Goal: Task Accomplishment & Management: Use online tool/utility

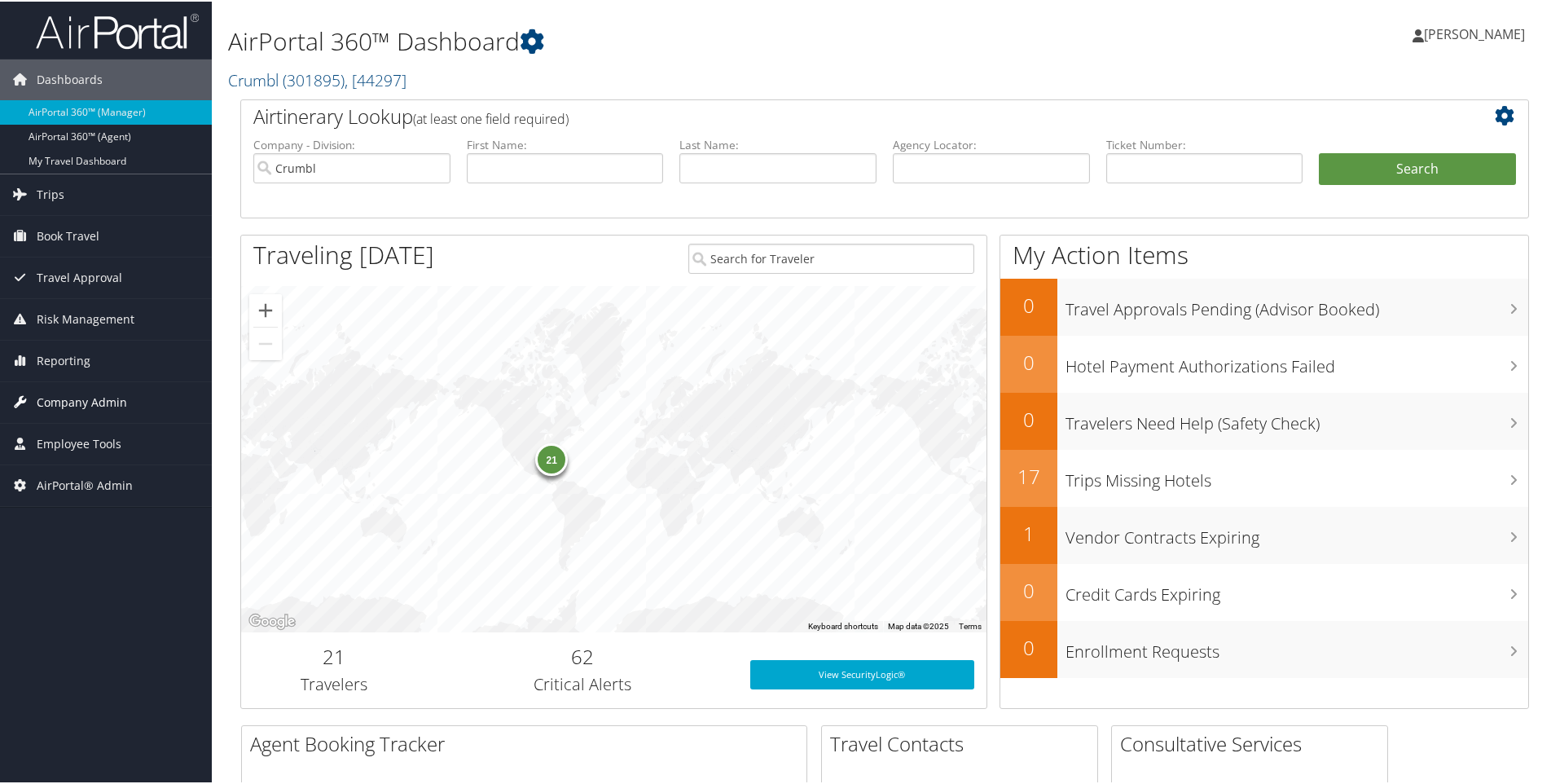
click at [77, 389] on span "Company Admin" at bounding box center [82, 401] width 90 height 41
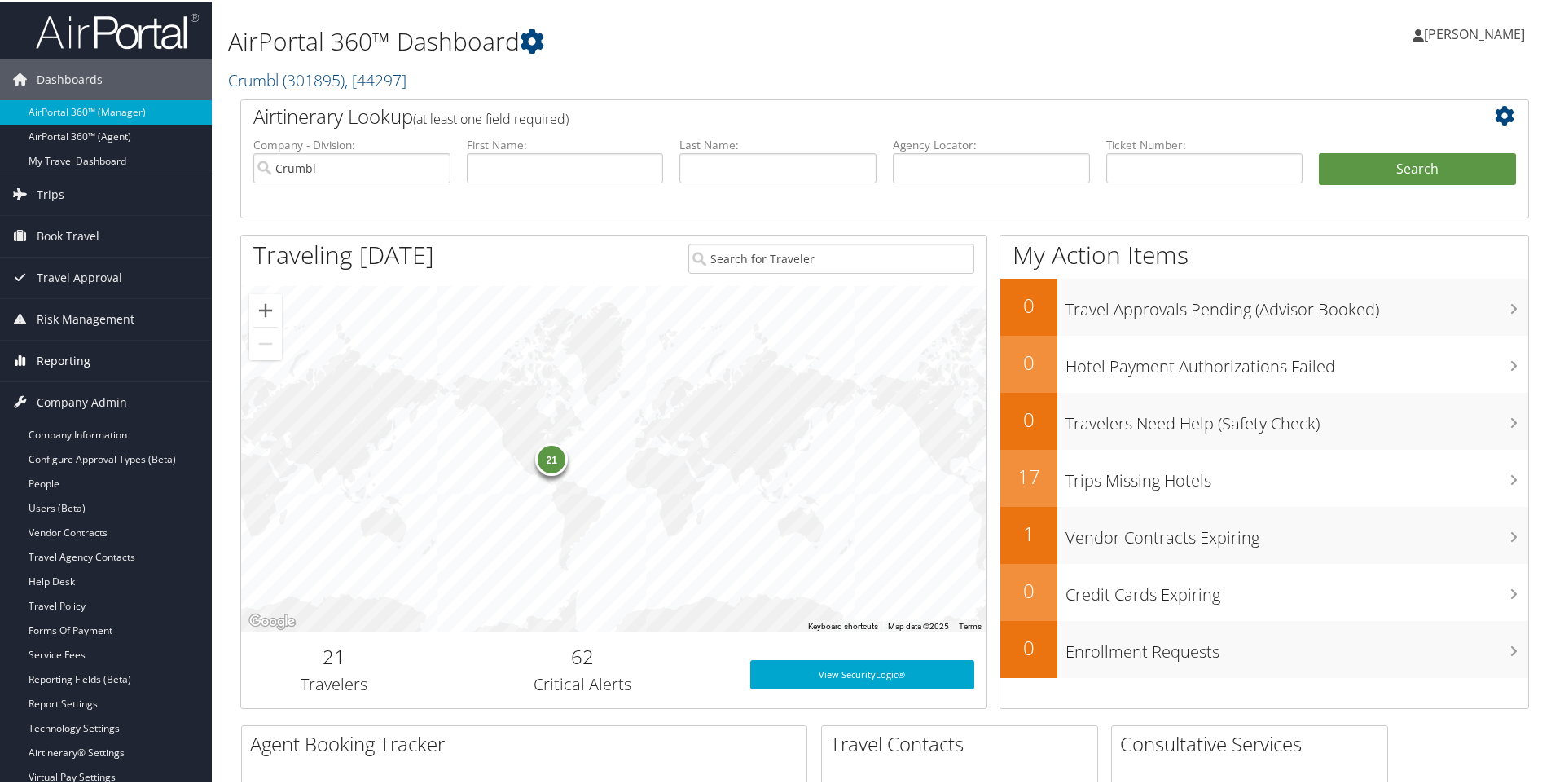
click at [68, 368] on span "Reporting" at bounding box center [64, 360] width 54 height 41
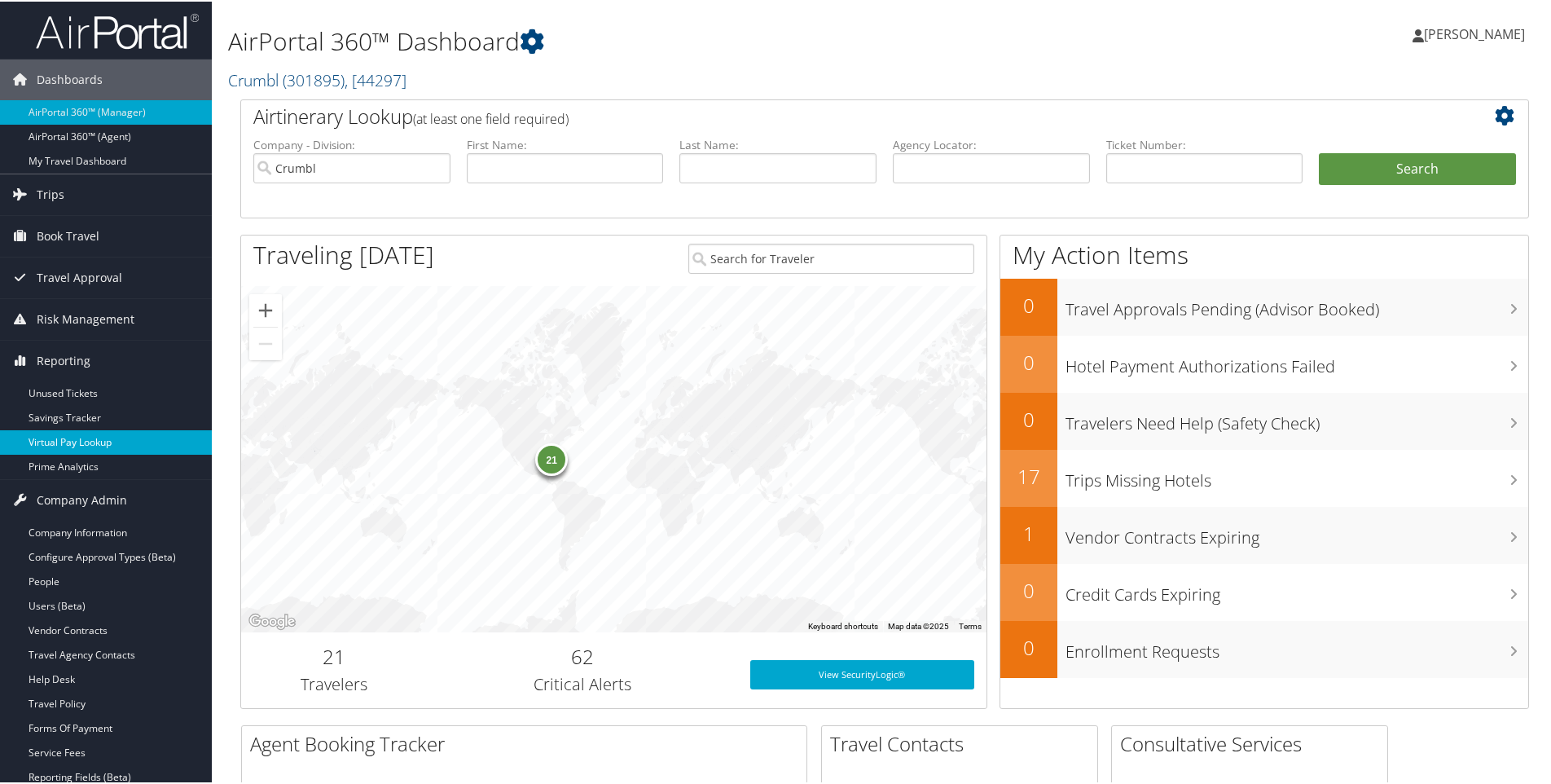
click at [77, 436] on link "Virtual Pay Lookup" at bounding box center [106, 441] width 212 height 25
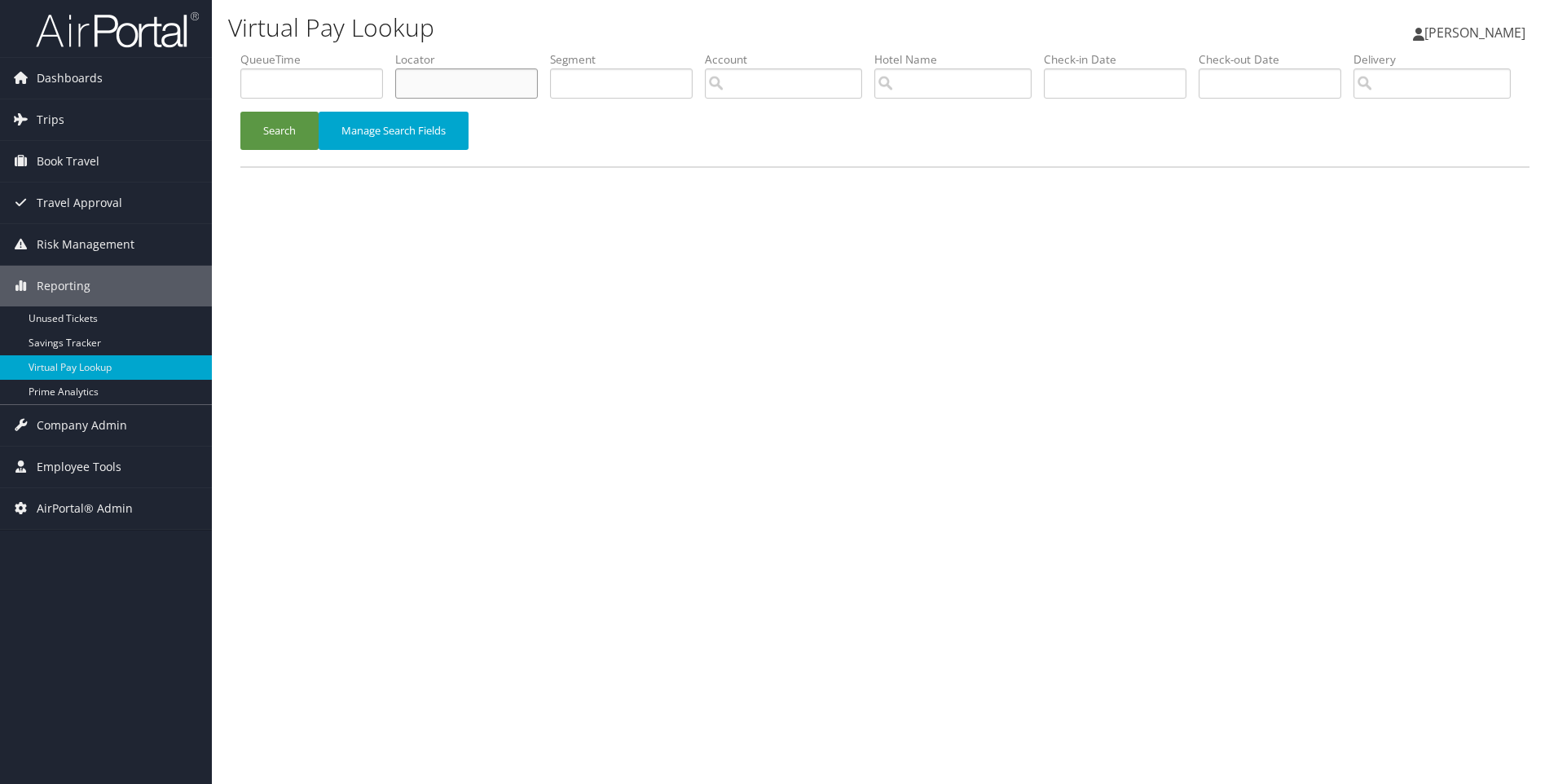
click at [470, 88] on input "text" at bounding box center [466, 84] width 143 height 30
paste input "DD0XBF"
type input "DD0XBF"
click at [240, 111] on button "Search" at bounding box center [279, 130] width 78 height 39
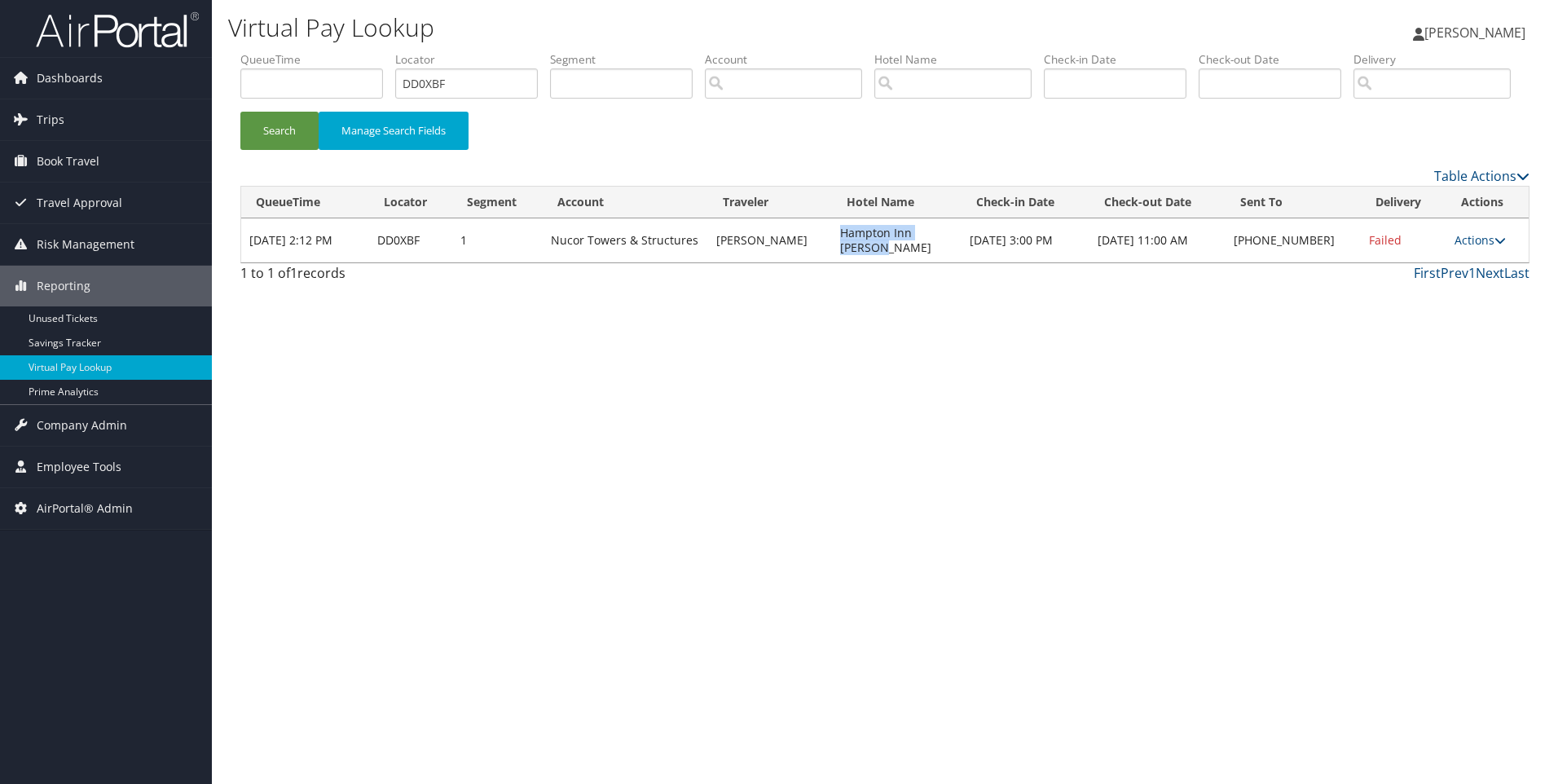
drag, startPoint x: 952, startPoint y: 306, endPoint x: 830, endPoint y: 303, distance: 122.0
click at [832, 262] on td "Hampton Inn [PERSON_NAME]" at bounding box center [897, 241] width 129 height 44
copy td "Hampton Inn [PERSON_NAME]"
click at [1488, 247] on link "Actions" at bounding box center [1480, 239] width 52 height 16
click at [1457, 278] on link "Resend" at bounding box center [1429, 264] width 139 height 28
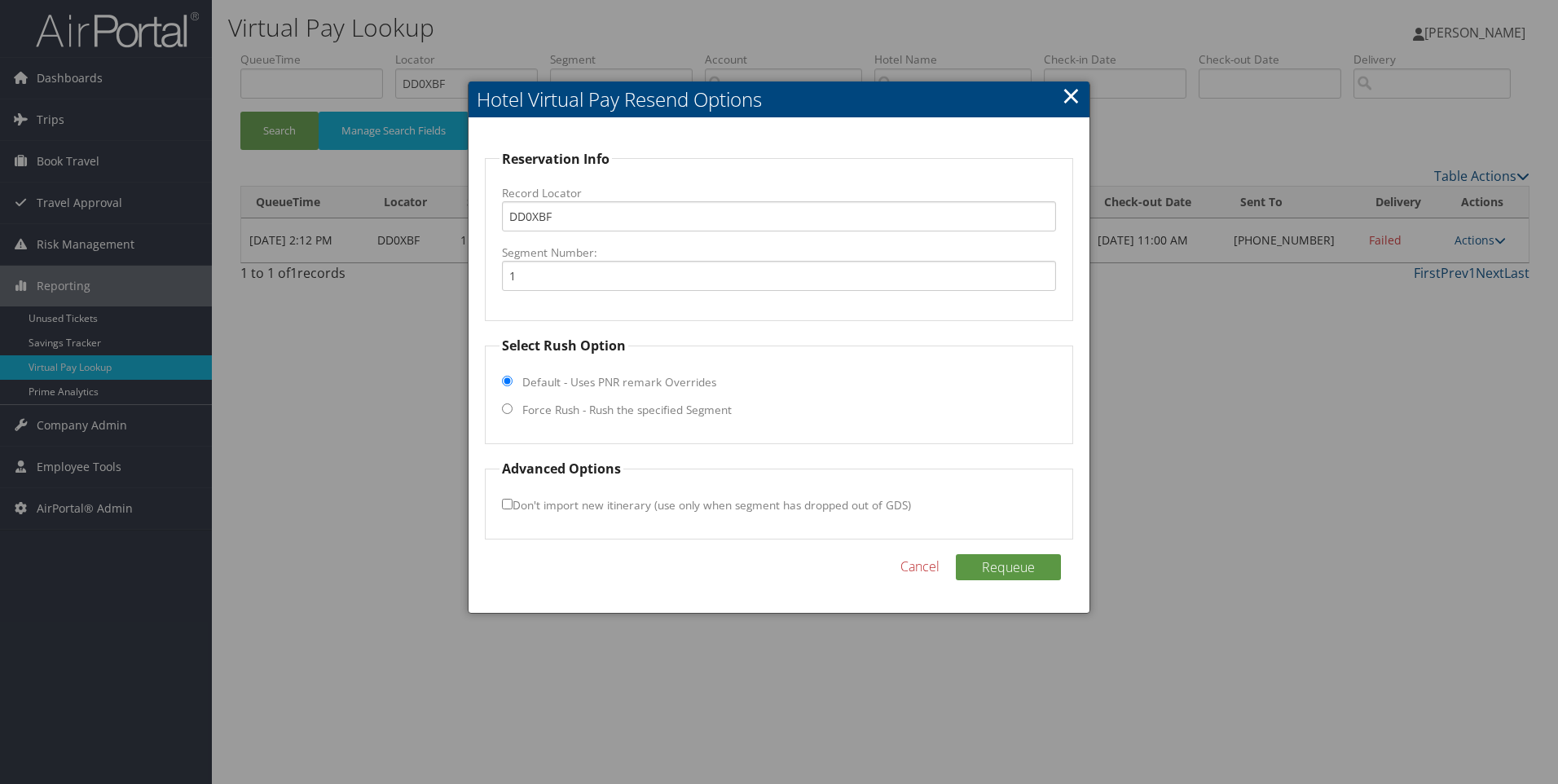
click at [606, 412] on label "Force Rush - Rush the specified Segment" at bounding box center [627, 410] width 210 height 16
click at [513, 412] on input "Force Rush - Rush the specified Segment" at bounding box center [507, 408] width 11 height 11
radio input "true"
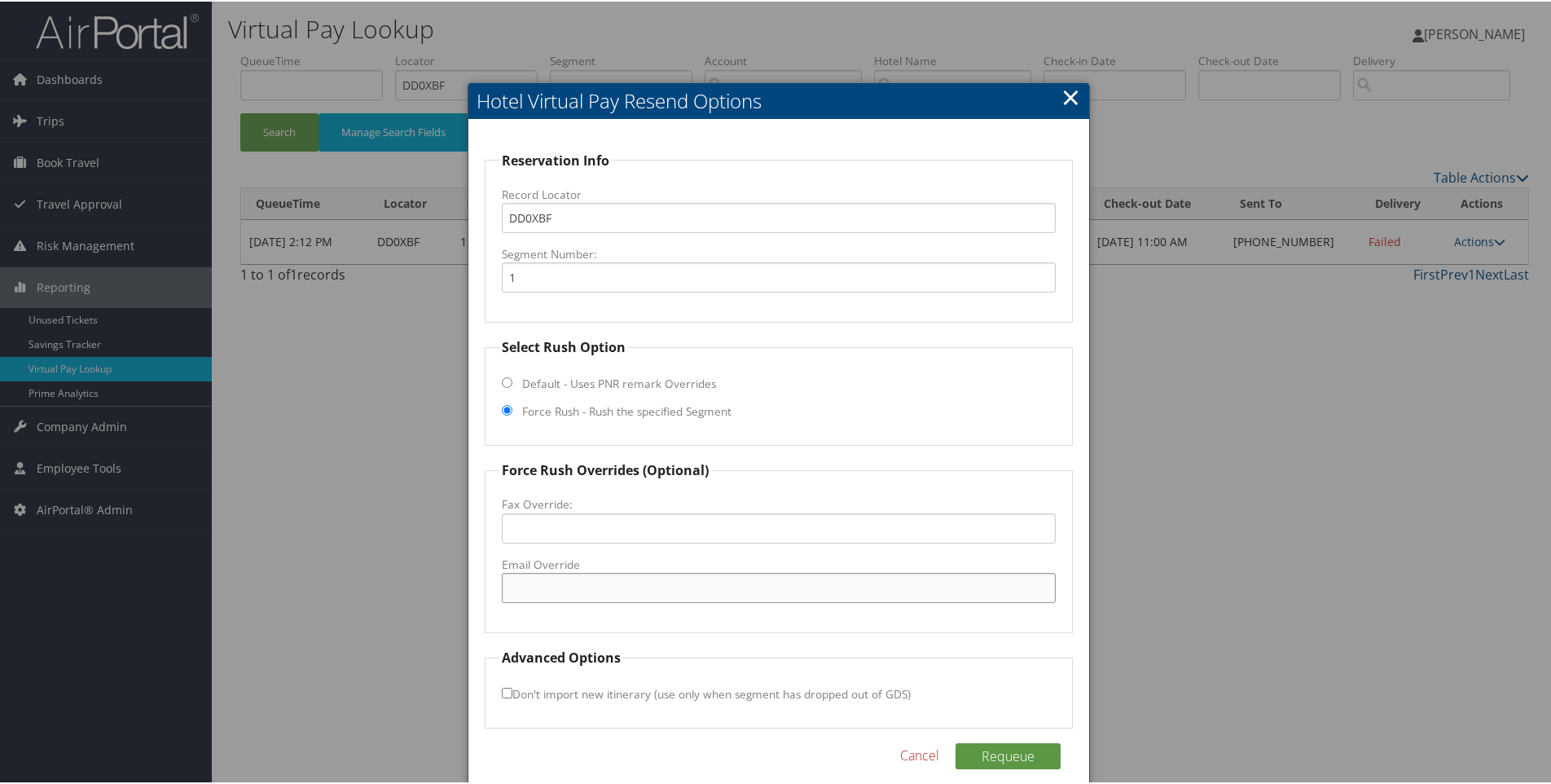
click at [550, 587] on input "Email Override" at bounding box center [779, 586] width 555 height 30
paste input "[EMAIL_ADDRESS][DOMAIN_NAME]"
type input "[EMAIL_ADDRESS][DOMAIN_NAME]"
click at [1025, 748] on button "Requeue" at bounding box center [1008, 755] width 105 height 26
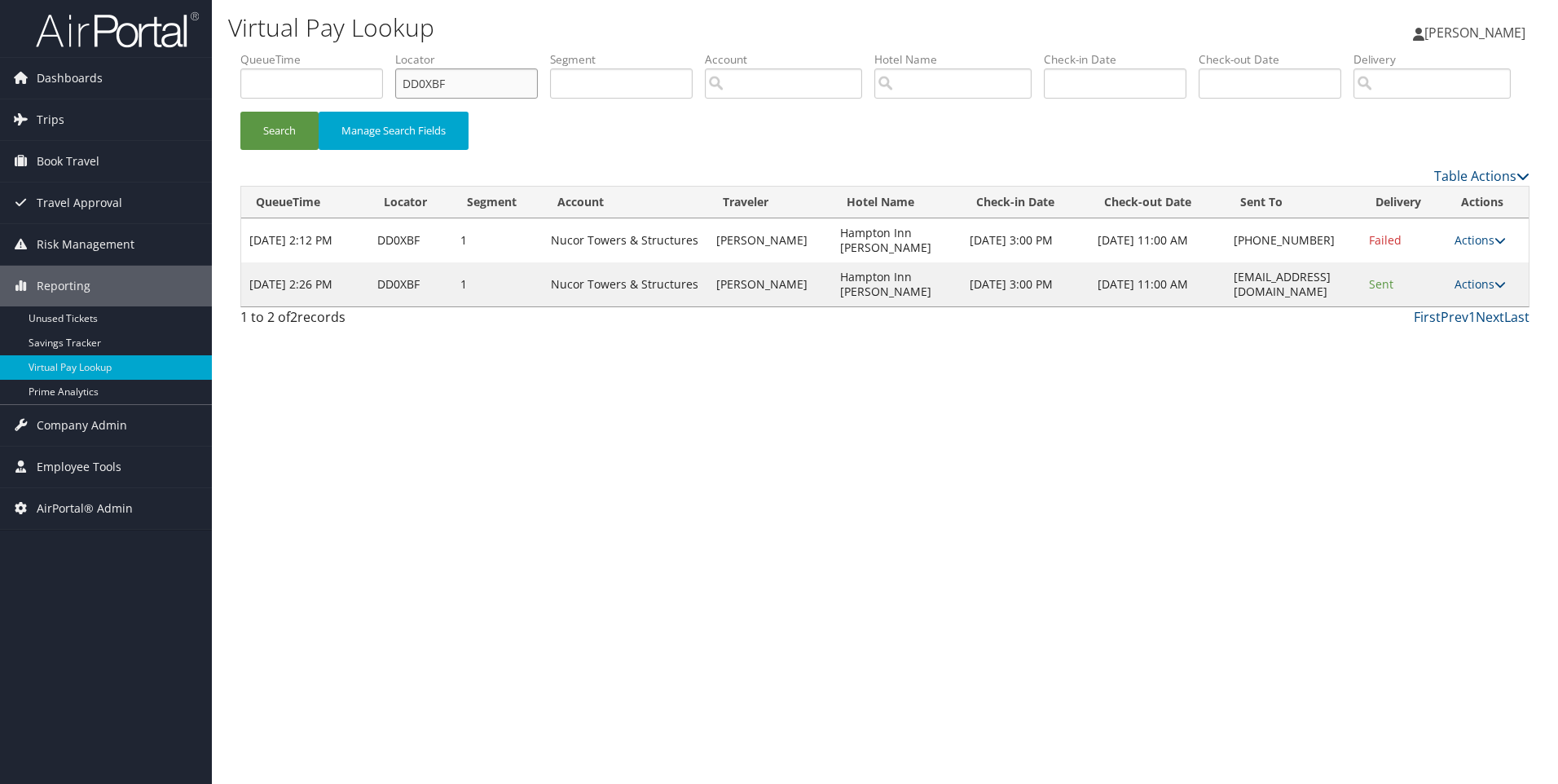
drag, startPoint x: 488, startPoint y: 87, endPoint x: 282, endPoint y: 76, distance: 206.3
click at [282, 52] on ul "QueueTime Locator DD0XBF Segment Account Traveler Hotel Name Check-in Date Chec…" at bounding box center [884, 52] width 1289 height 0
paste input "Y3K"
type input "DD0Y3K"
click at [240, 111] on button "Search" at bounding box center [279, 130] width 78 height 39
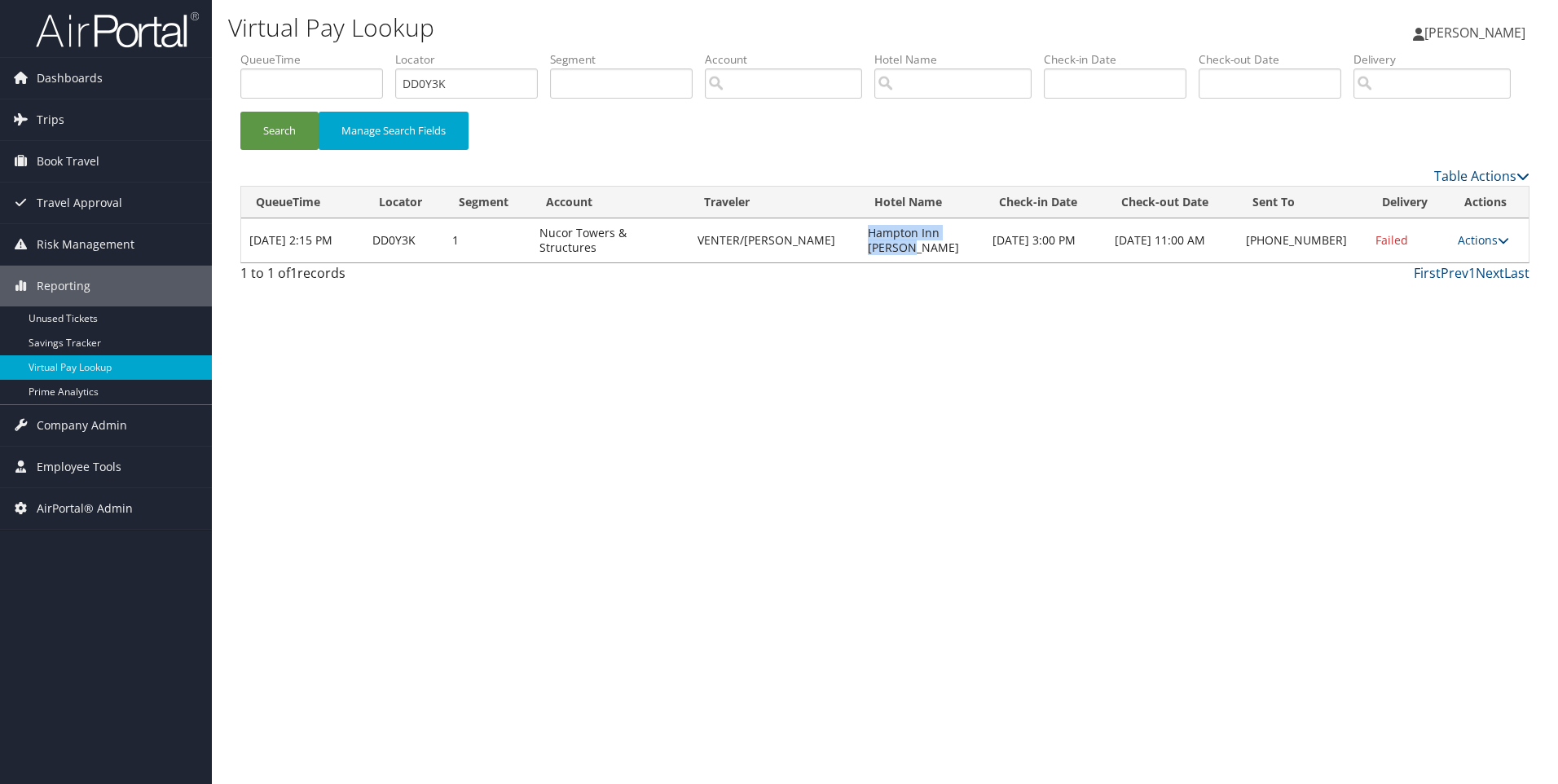
drag, startPoint x: 970, startPoint y: 312, endPoint x: 846, endPoint y: 301, distance: 124.5
click at [860, 262] on td "Hampton Inn [PERSON_NAME]" at bounding box center [922, 241] width 125 height 44
copy td "Hampton Inn [PERSON_NAME]"
click at [1492, 247] on link "Actions" at bounding box center [1483, 239] width 52 height 16
click at [1461, 278] on link "Resend" at bounding box center [1432, 264] width 139 height 28
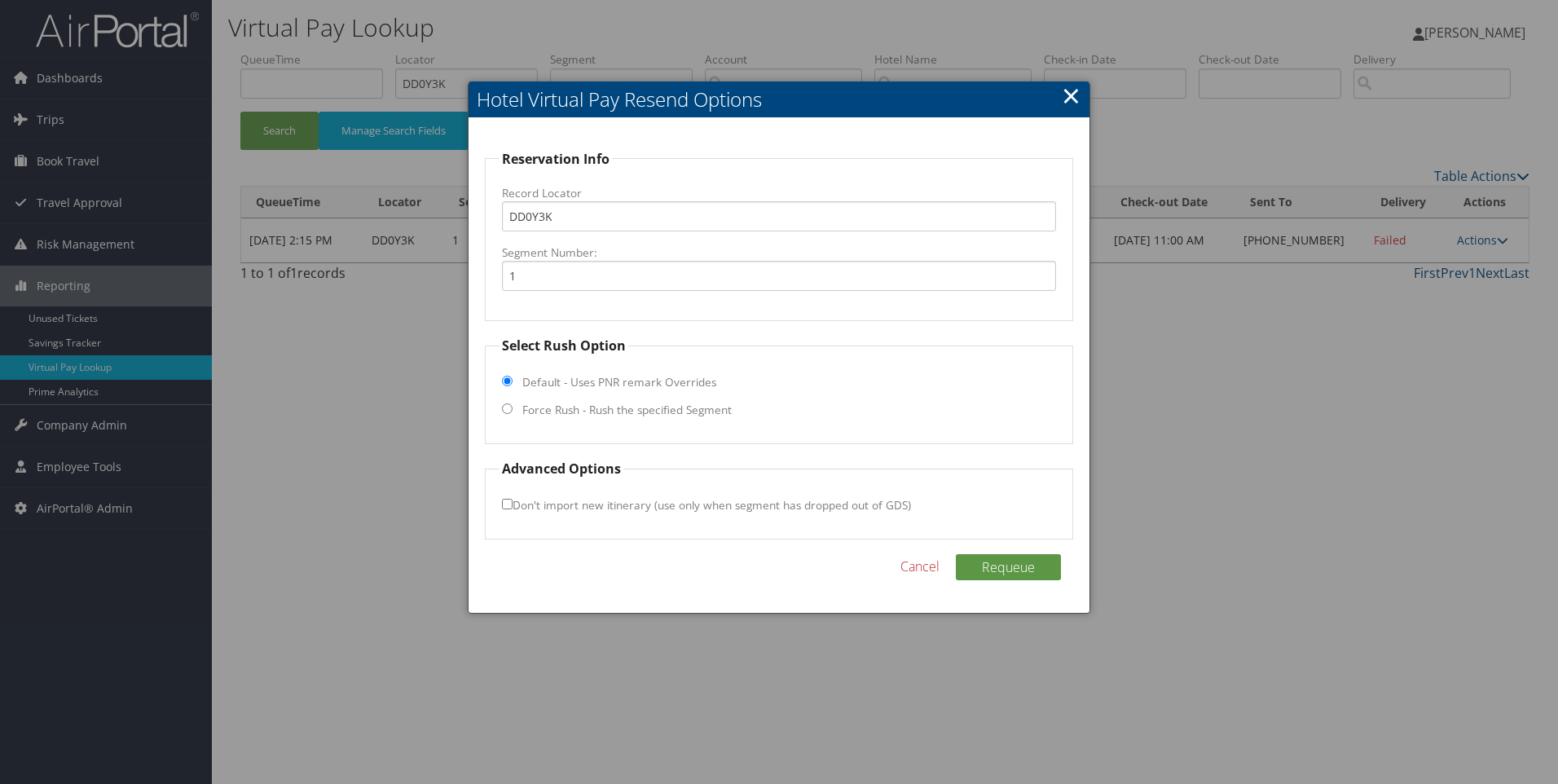
click at [681, 402] on label "Force Rush - Rush the specified Segment" at bounding box center [627, 410] width 210 height 16
click at [513, 403] on input "Force Rush - Rush the specified Segment" at bounding box center [507, 408] width 11 height 11
radio input "true"
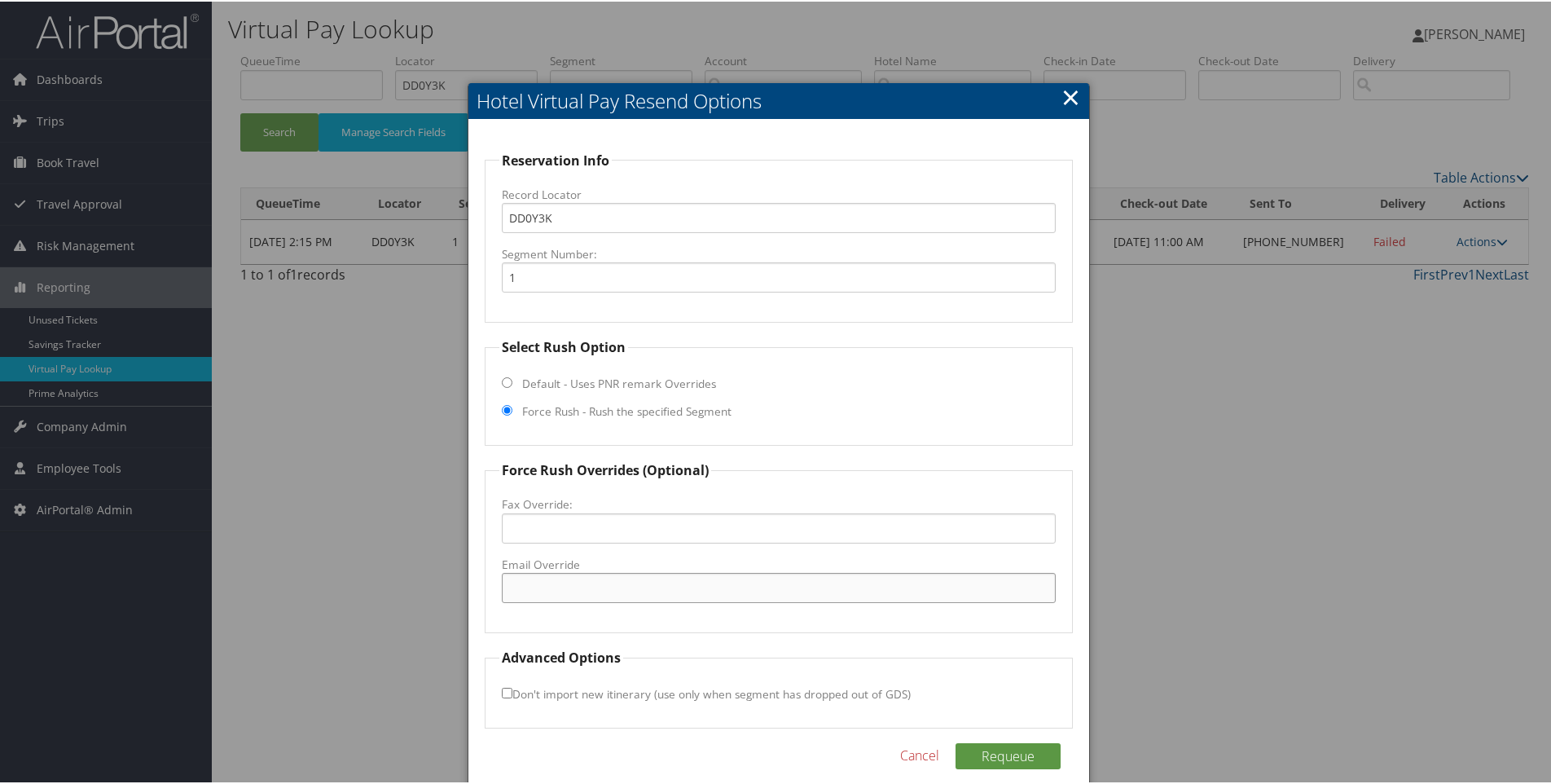
click at [536, 589] on input "Email Override" at bounding box center [779, 586] width 555 height 30
paste input "[EMAIL_ADDRESS][DOMAIN_NAME]"
type input "[EMAIL_ADDRESS][DOMAIN_NAME]"
click at [1026, 756] on button "Requeue" at bounding box center [1008, 755] width 105 height 26
